Goal: Task Accomplishment & Management: Complete application form

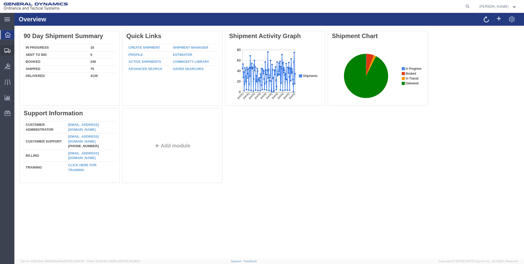
click at [0, 0] on span "Create Shipment" at bounding box center [0, 0] width 0 height 0
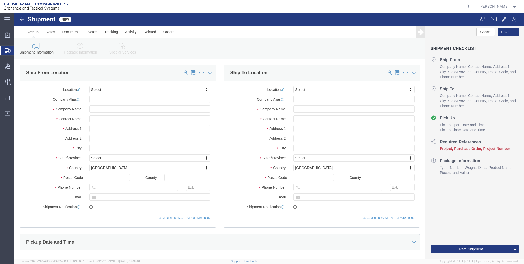
select select
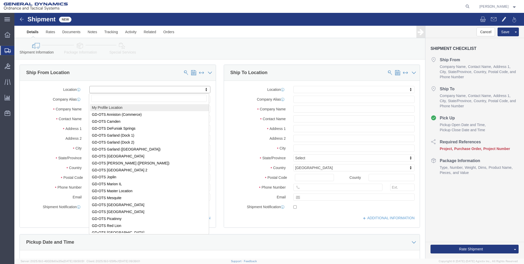
select select "MYPROFILE"
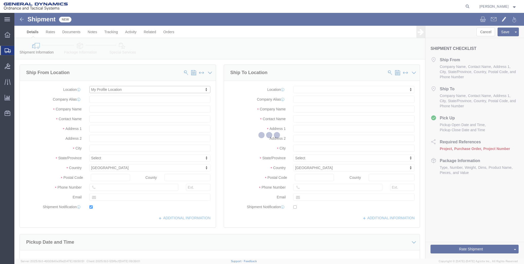
type input "[STREET_ADDRESS]"
type input "04072"
type input "[PHONE_NUMBER]"
type input "[EMAIL_ADDRESS][PERSON_NAME][DOMAIN_NAME]"
checkbox input "true"
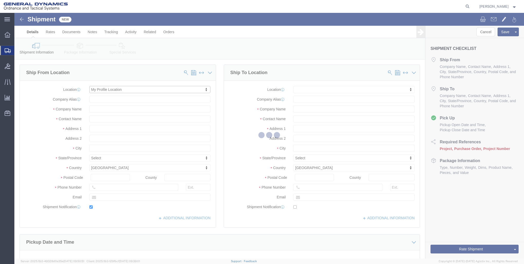
type input "General Dynamics - OTS"
type input "[PERSON_NAME]"
type input "SACO"
select select "ME"
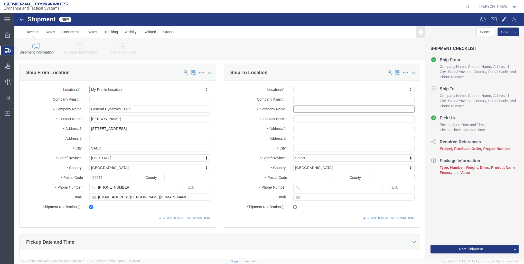
click input "text"
type input "g"
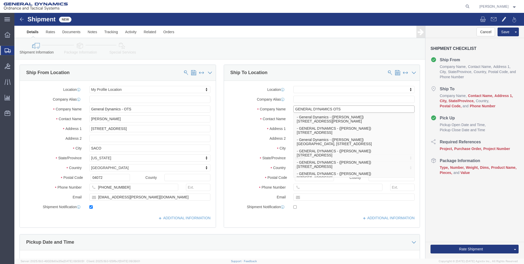
type input "GENERAL DYNAMICS OTS"
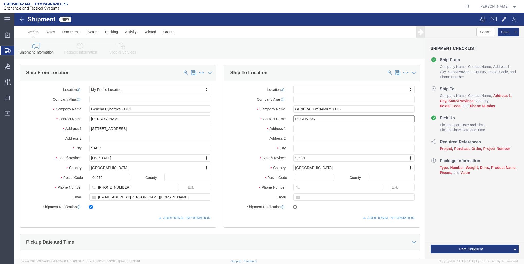
type input "RECEIVING"
type input "[STREET_ADDRESS][PERSON_NAME]"
select select
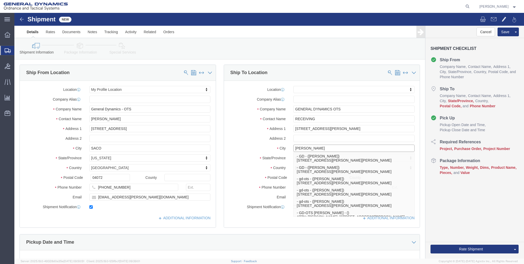
type input "[PERSON_NAME]"
select select
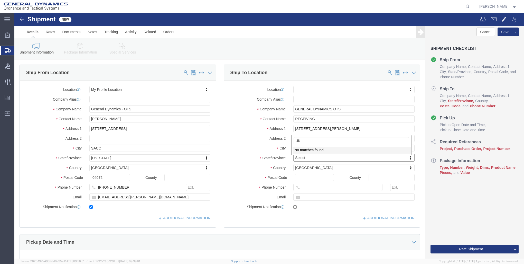
type input "U"
type input "ILL"
select select
select select "IL"
drag, startPoint x: 299, startPoint y: 161, endPoint x: 296, endPoint y: 163, distance: 3.6
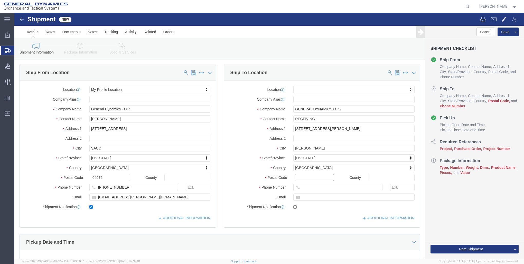
click input "Postal Code"
type input "62959"
select select
click input "text"
type input "[PHONE_NUMBER]"
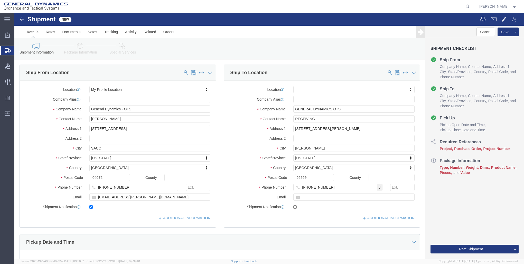
click label "Location"
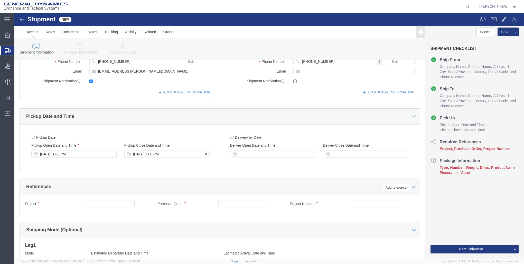
scroll to position [128, 0]
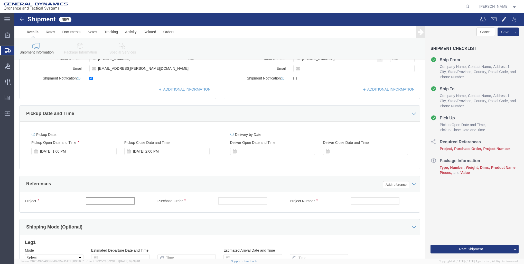
click input "text"
type input "21101487.3000.3002"
type input "28716"
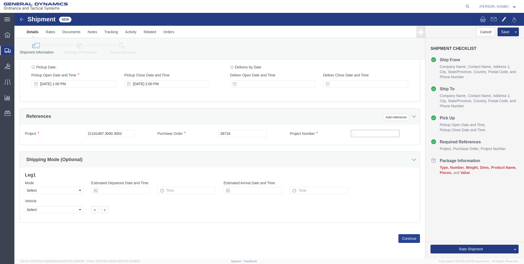
type input "."
drag, startPoint x: 390, startPoint y: 224, endPoint x: 380, endPoint y: 223, distance: 10.1
click button "Continue"
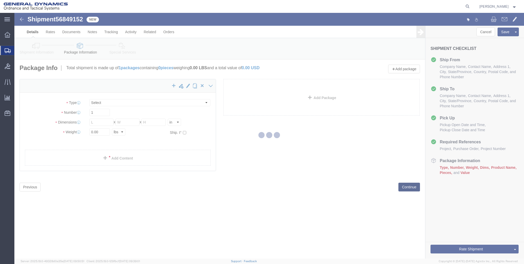
select select "CBOX"
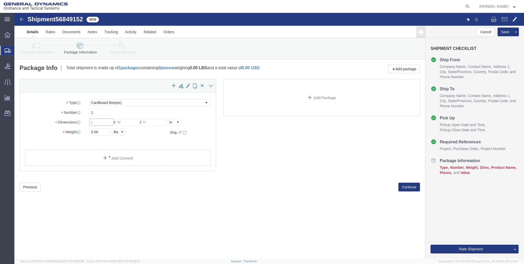
click input "text"
type input "16"
type input "15"
click div "Package Type Select Bale(s) Basket(s) Bolt(s) Bottle(s) Buckets Bulk Bundle(s) …"
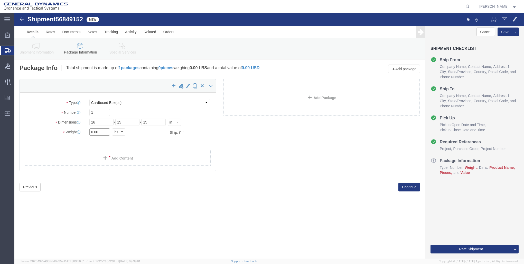
drag, startPoint x: 86, startPoint y: 121, endPoint x: 21, endPoint y: 109, distance: 66.1
click div "Package Type Select Bale(s) Basket(s) Bolt(s) Bottle(s) Buckets Bulk Bundle(s) …"
type input "29"
click span
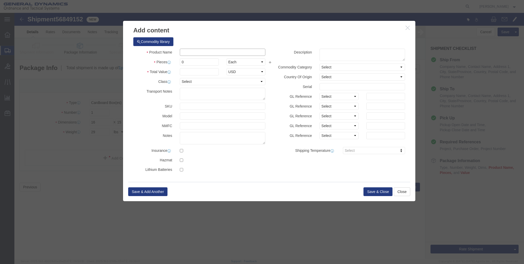
click input "text"
drag, startPoint x: 198, startPoint y: 41, endPoint x: 26, endPoint y: 23, distance: 173.6
click div "Add content Commodity library Product Name sBOT Pieces 0 Select Bag Barrels 100…"
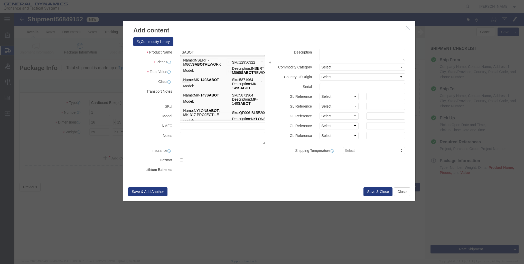
type input "SABOT"
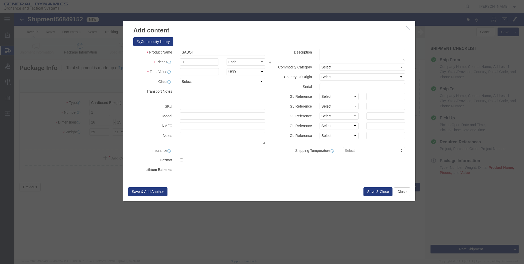
click div "Commodity library Product Name SABOT SABOT Pieces 0 Select Bag Barrels 100Board…"
drag, startPoint x: 170, startPoint y: 50, endPoint x: 139, endPoint y: 42, distance: 31.6
click div "Product Name SABOT SABOT Pieces 0 Select Bag Barrels 100Board Feet Bottle Box B…"
type input "1"
click input "text"
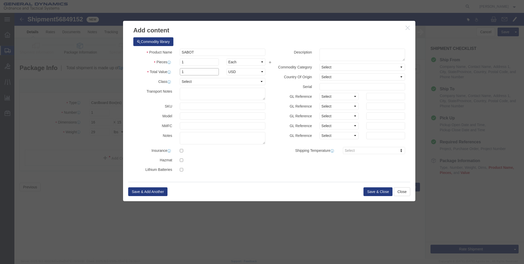
type input "1"
click select "Select 50 55 60 65 70 85 92.5 100 125 175 250 300 400"
select select "250"
click select "Select 50 55 60 65 70 85 92.5 100 125 175 250 300 400"
click button "Save & Close"
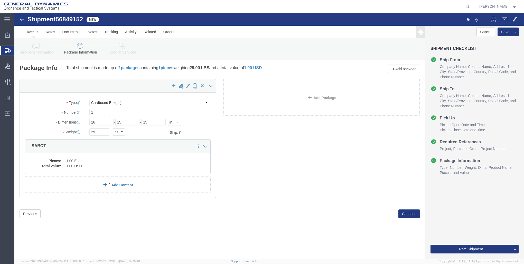
click link "Add Content"
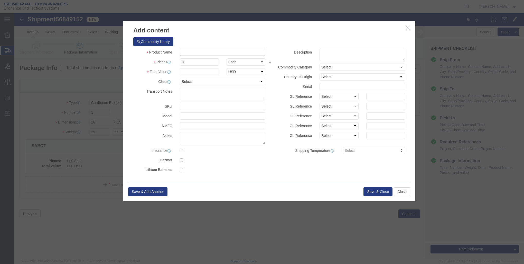
click input "text"
type input "SABOT"
type input "1"
click button "Close"
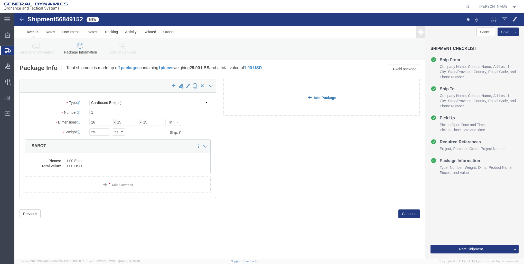
click link "Add Package"
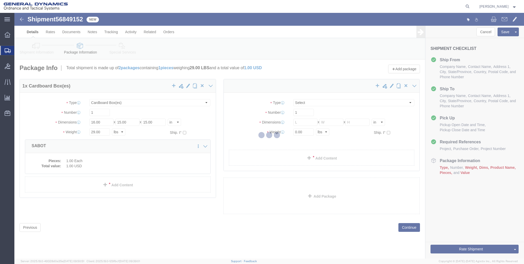
select select "CBOX"
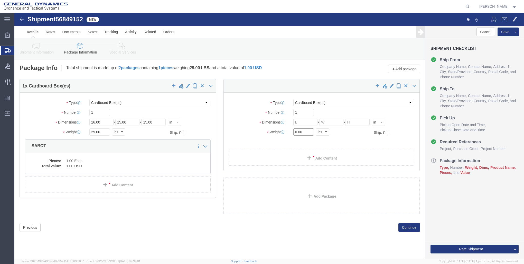
click div "Package Type Select Bale(s) Basket(s) Bolt(s) Bottle(s) Buckets Bulk Bundle(s) …"
click input "text"
type input "16"
type input "15"
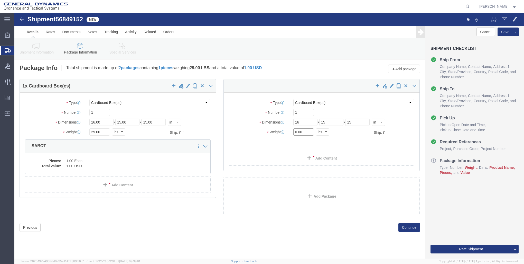
drag, startPoint x: 289, startPoint y: 118, endPoint x: 192, endPoint y: 95, distance: 100.0
click div "Package Type Select Bale(s) Basket(s) Bolt(s) Bottle(s) Buckets Bulk Bundle(s) …"
type input "29"
click link "Add Content"
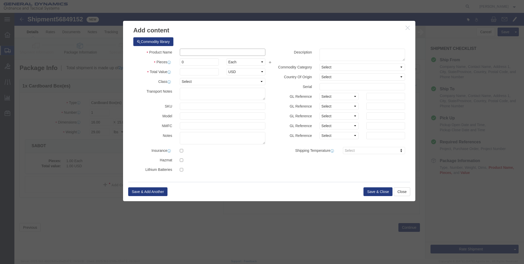
click input "text"
type input "SABOT"
type input "1"
drag, startPoint x: 175, startPoint y: 50, endPoint x: 138, endPoint y: 35, distance: 40.5
click div "Product Name SABOT Pieces 0 Select Bag Barrels 100Board Feet Bottle Box Blister…"
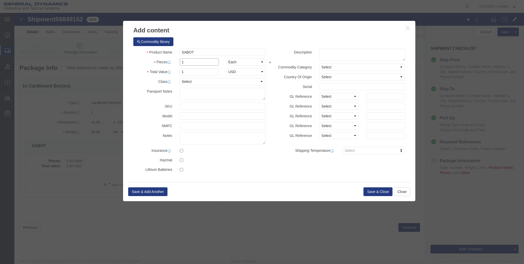
type input "1"
click div "Product Name SABOT Pieces 1 Select Bag Barrels 100Board Feet Bottle Box Blister…"
click select "Select 50 55 60 65 70 85 92.5 100 125 175 250 300 400"
select select "250"
click select "Select 50 55 60 65 70 85 92.5 100 125 175 250 300 400"
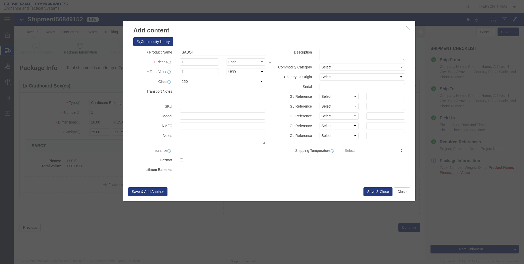
click div "Save & Add Another Save & Close Close"
click button "Save & Close"
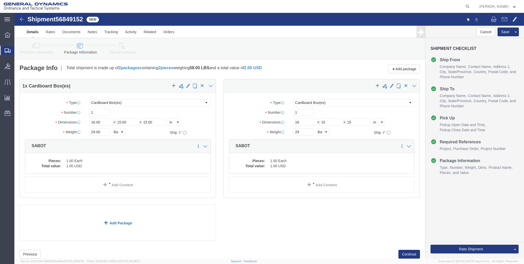
click link "Add Package"
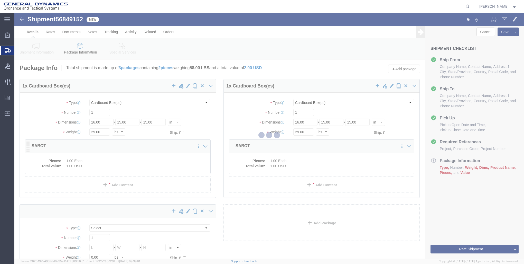
select select "CBOX"
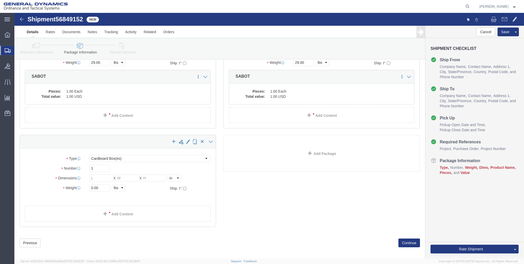
scroll to position [74, 0]
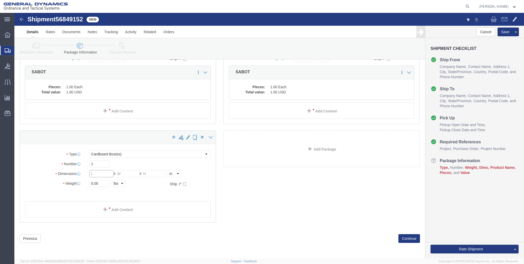
click input "text"
drag, startPoint x: 91, startPoint y: 158, endPoint x: 42, endPoint y: 137, distance: 53.8
click div "Package Type Select Bale(s) Basket(s) Bolt(s) Bottle(s) Buckets Bulk Bundle(s) …"
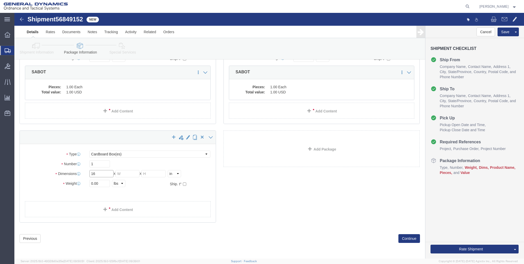
type input "16"
type input "15"
drag, startPoint x: 88, startPoint y: 168, endPoint x: 46, endPoint y: 150, distance: 46.2
click div "Package Type Select Bale(s) Basket(s) Bolt(s) Bottle(s) Buckets Bulk Bundle(s) …"
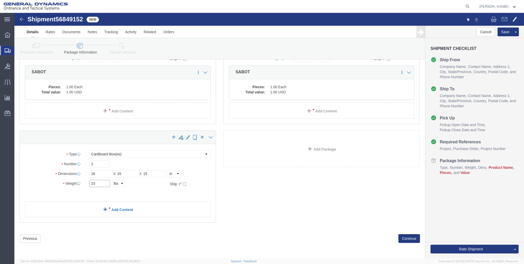
type input "23"
click link "Add Content"
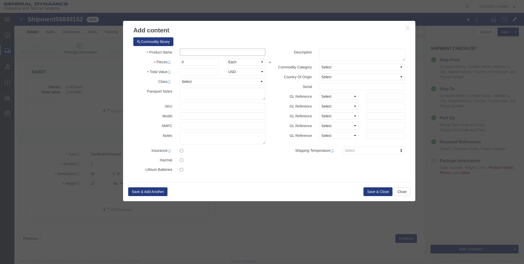
click input "text"
type input "SABOT"
type input "1"
drag, startPoint x: 179, startPoint y: 48, endPoint x: 140, endPoint y: 40, distance: 39.6
click div "Product Name SABOT Pieces 0 Select Bag Barrels 100Board Feet Bottle Box Blister…"
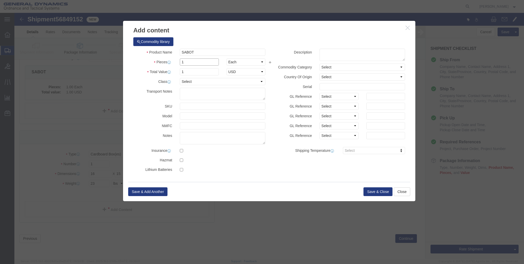
type input "1"
click select "Select 50 55 60 65 70 85 92.5 100 125 175 250 300 400"
select select "250"
click select "Select 50 55 60 65 70 85 92.5 100 125 175 250 300 400"
click button "Save & Close"
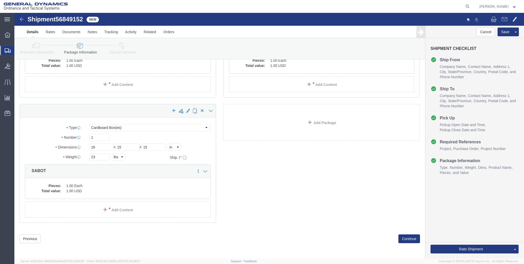
scroll to position [100, 0]
click button "Continue"
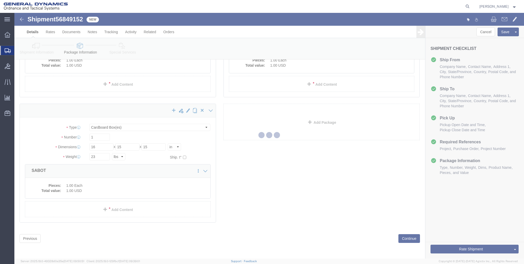
select select
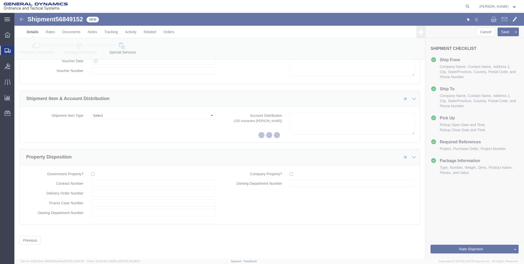
scroll to position [762, 0]
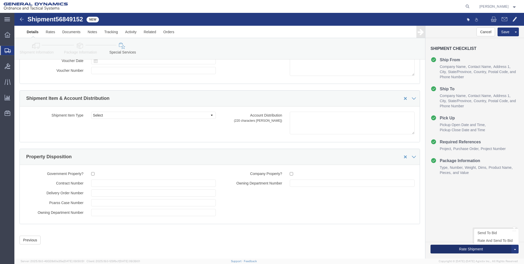
click button "Rate Shipment"
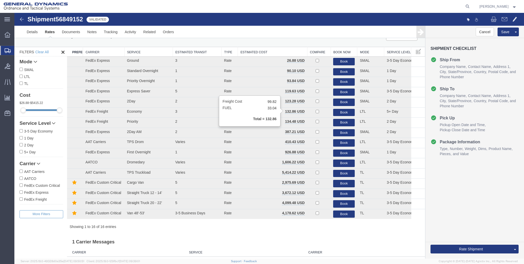
scroll to position [0, 0]
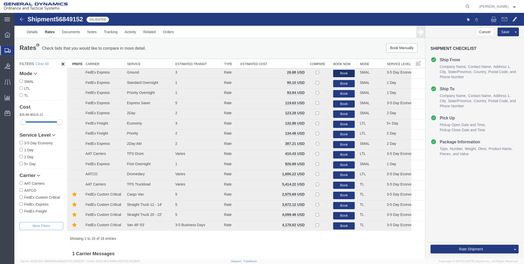
click at [337, 74] on button "Book" at bounding box center [344, 73] width 22 height 7
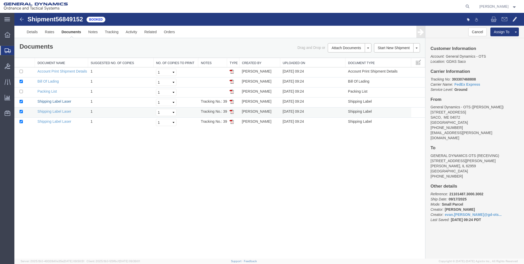
drag, startPoint x: 47, startPoint y: 101, endPoint x: 46, endPoint y: 108, distance: 6.9
click at [47, 101] on link "Shipping Label Laser" at bounding box center [54, 101] width 34 height 4
click at [57, 112] on link "Shipping Label Laser" at bounding box center [54, 111] width 34 height 4
drag, startPoint x: 49, startPoint y: 120, endPoint x: 227, endPoint y: 98, distance: 179.6
click at [49, 120] on link "Shipping Label Laser" at bounding box center [54, 121] width 34 height 4
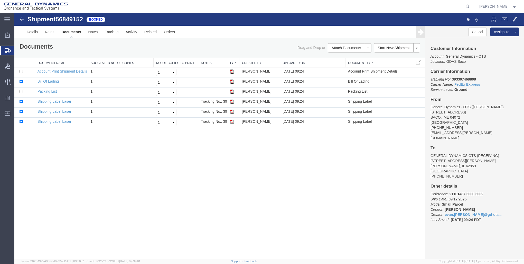
click at [159, 43] on div "Documents Ship Label Format: Plain Thermal" at bounding box center [118, 47] width 204 height 8
